Goal: Information Seeking & Learning: Learn about a topic

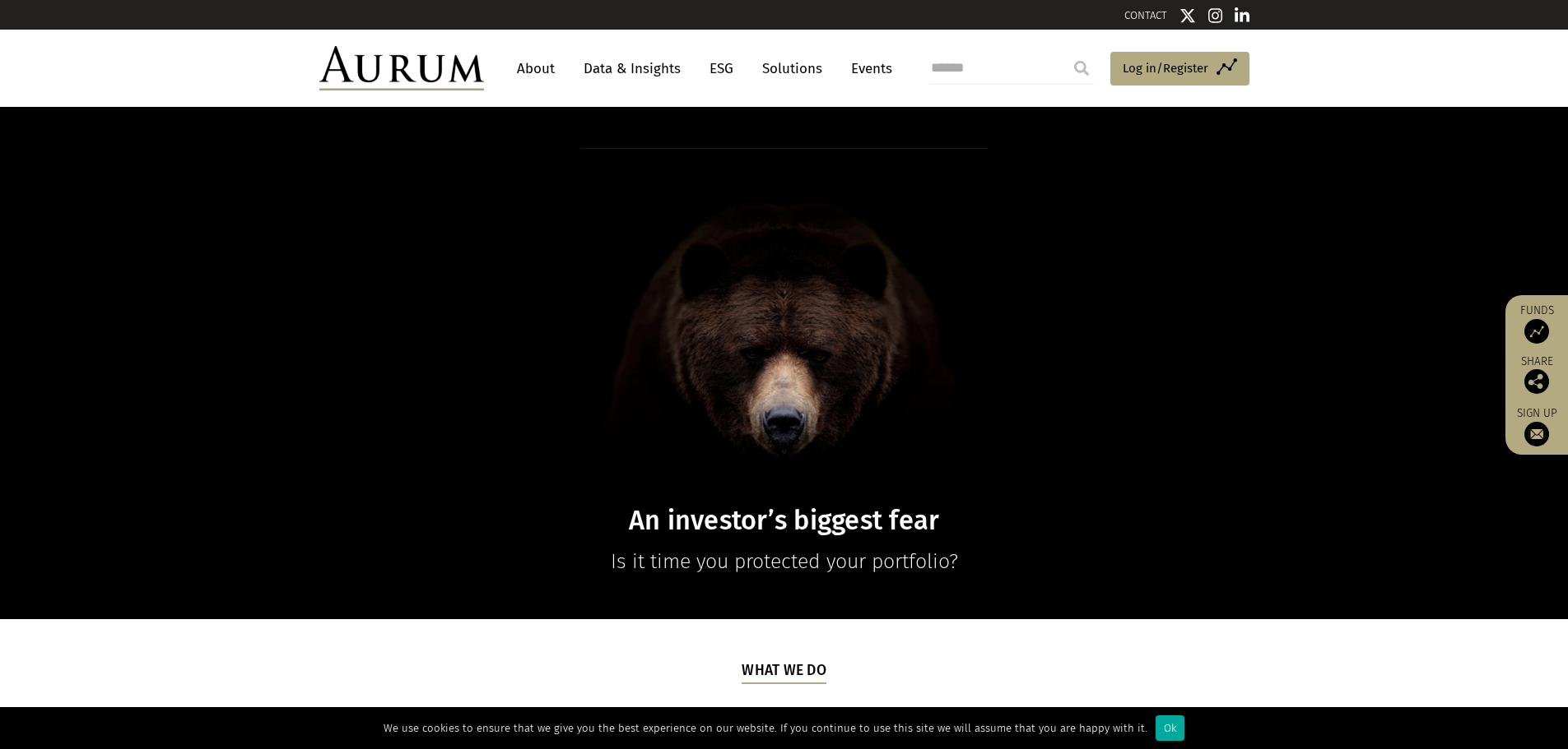
click at [535, 61] on link "About" at bounding box center [536, 69] width 54 height 30
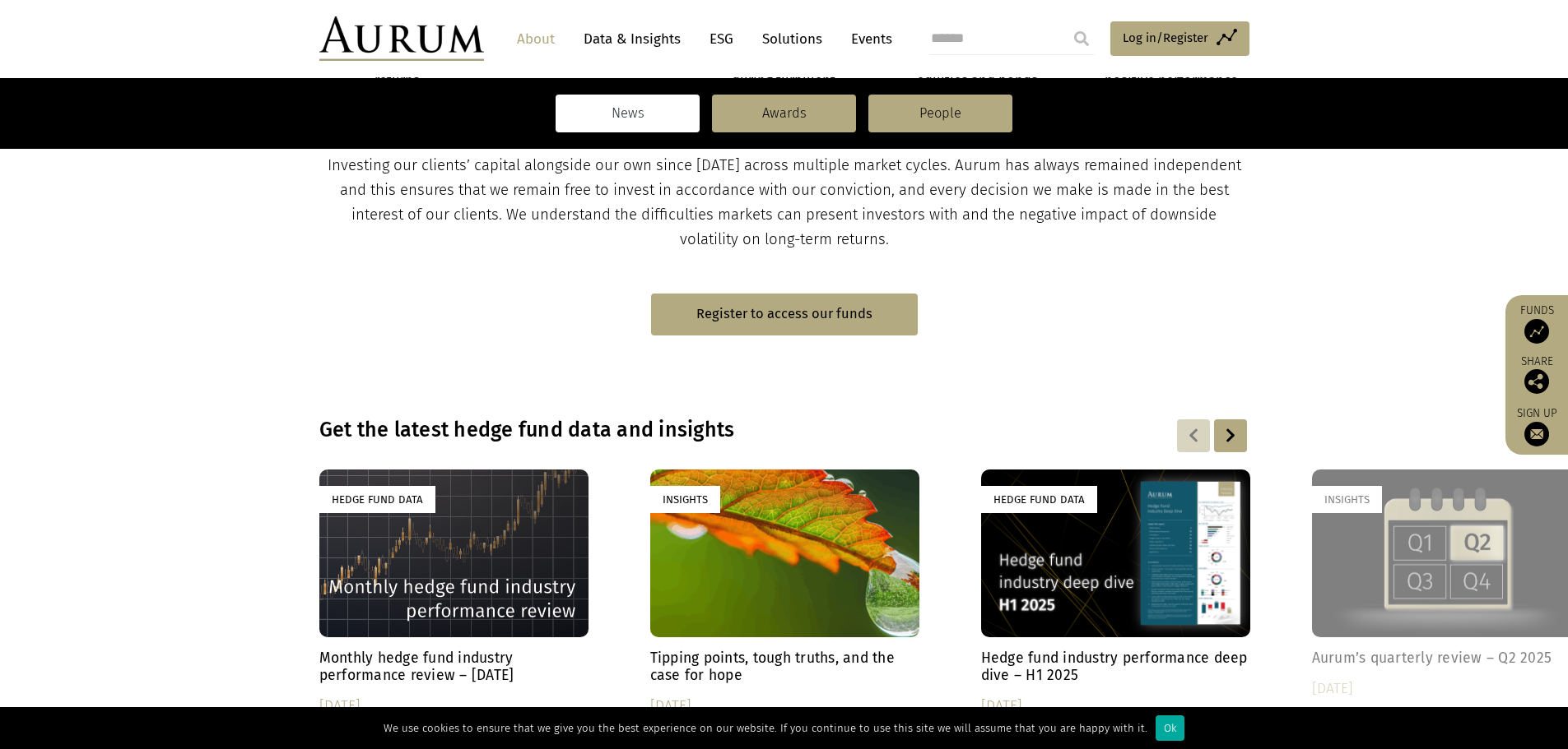
scroll to position [882, 0]
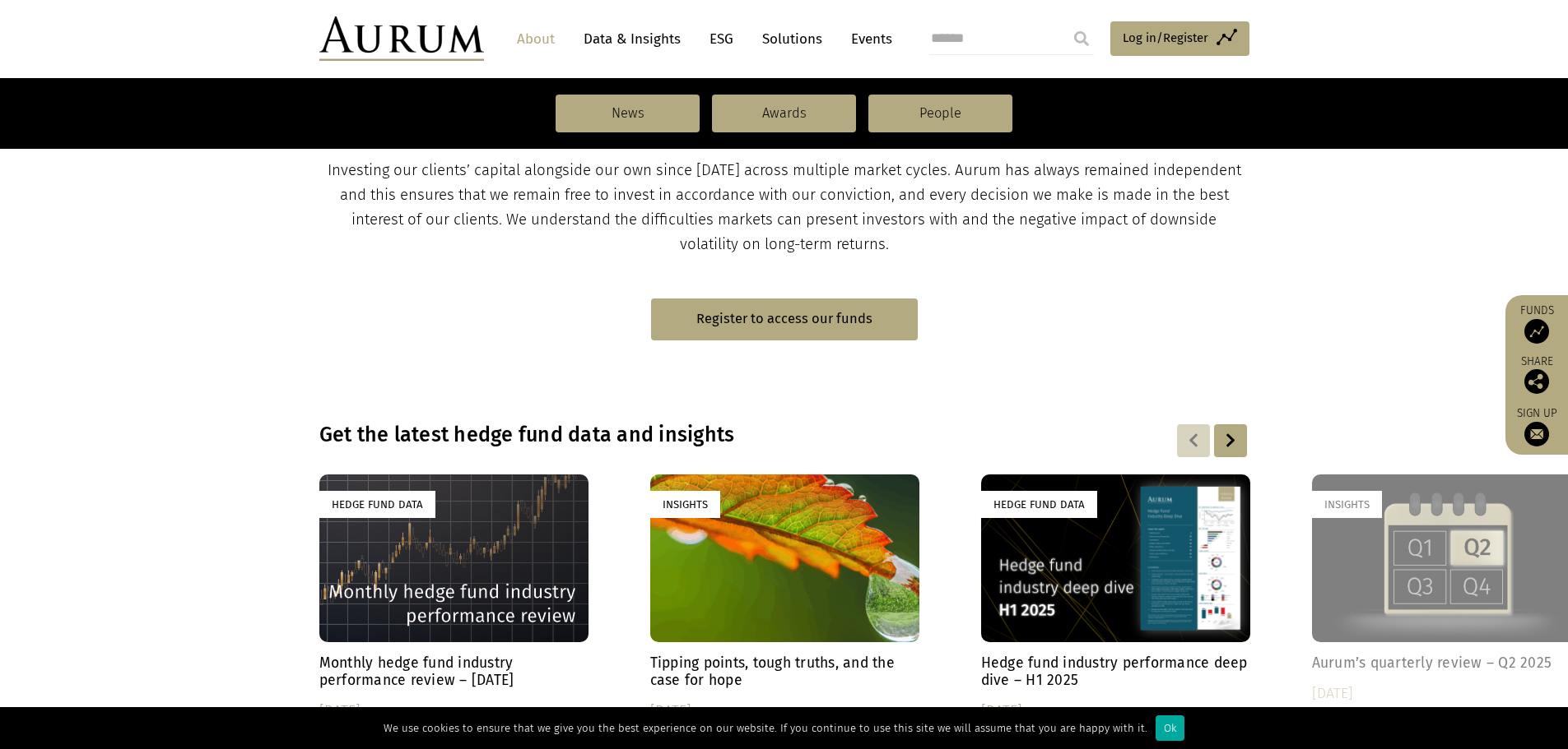
click at [625, 39] on link "Data & Insights" at bounding box center [632, 39] width 114 height 30
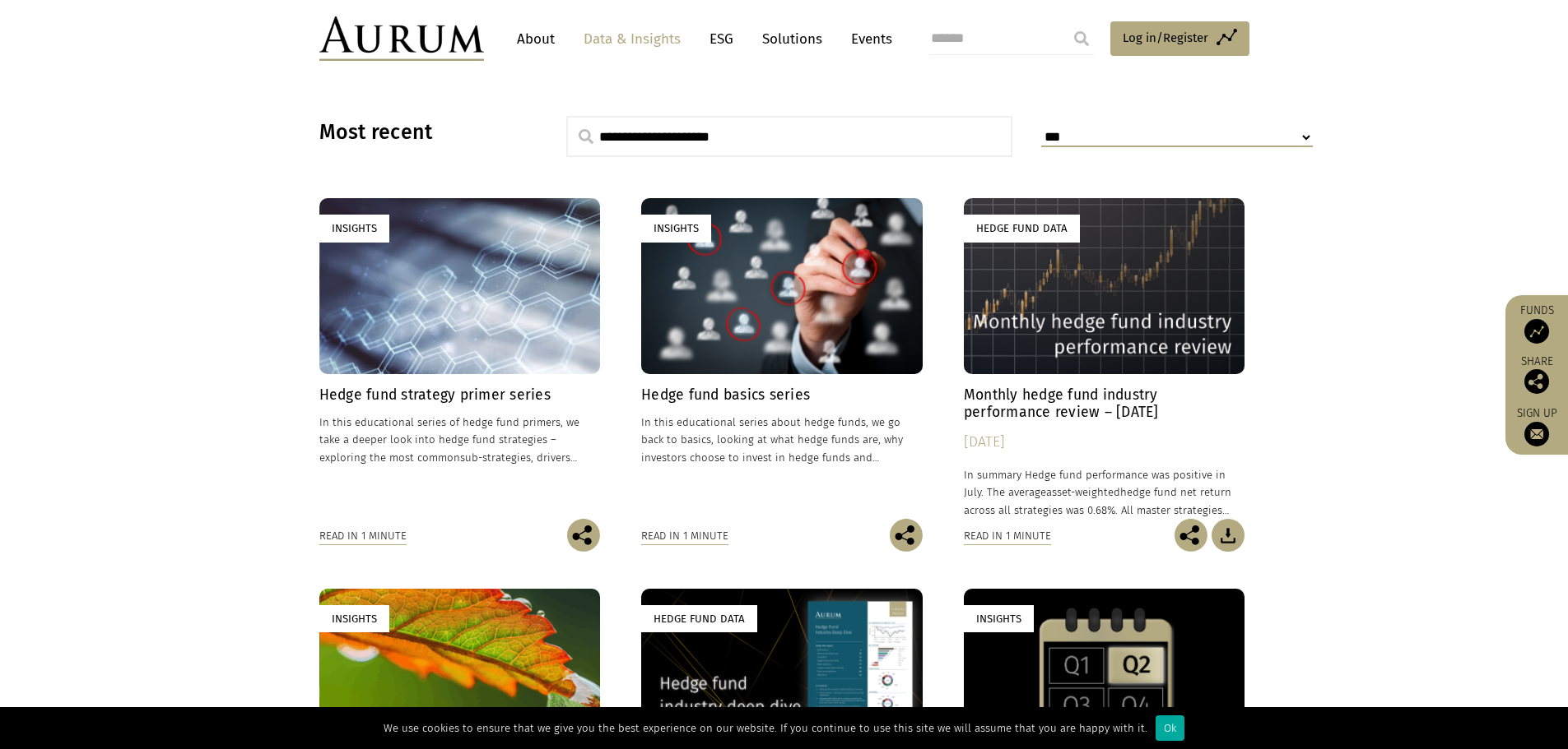
scroll to position [73, 0]
